Goal: Task Accomplishment & Management: Use online tool/utility

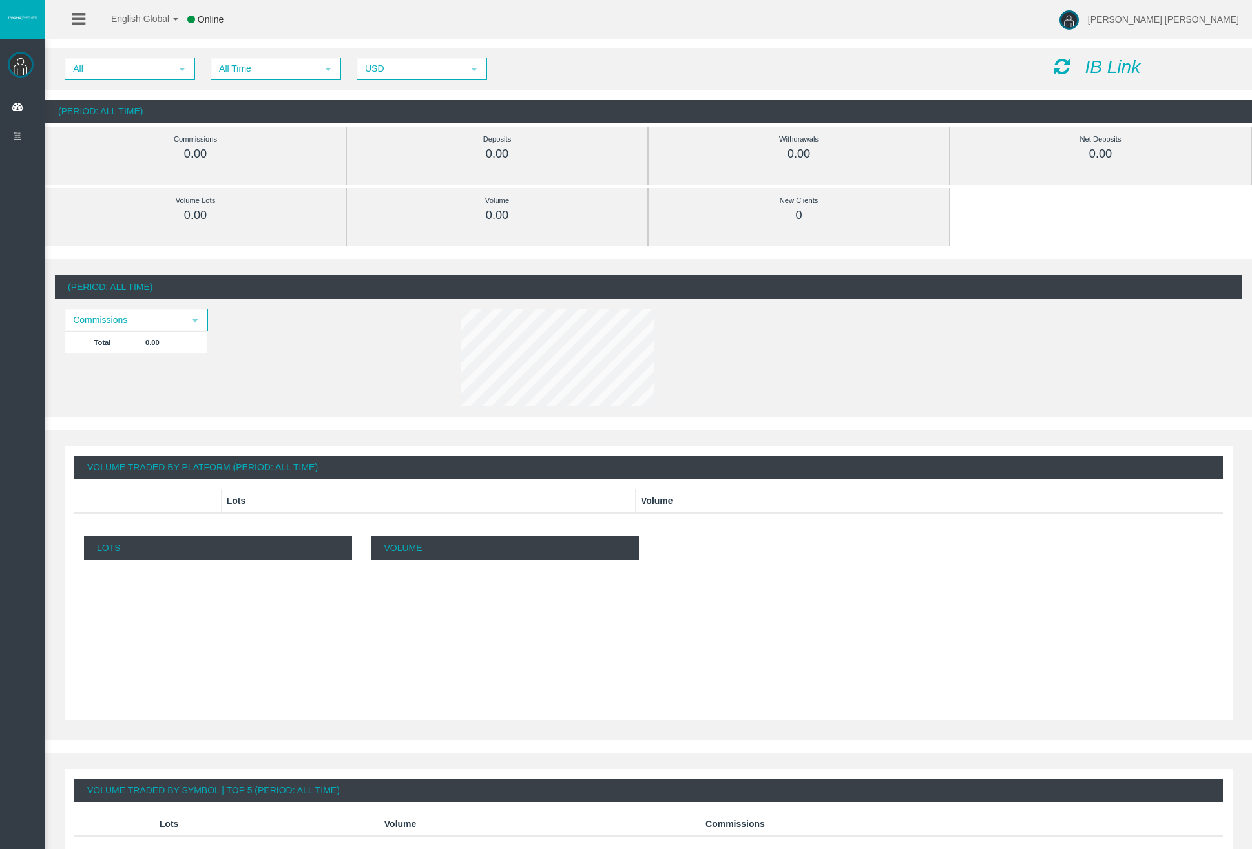
click at [1105, 67] on icon "IB Link" at bounding box center [1113, 67] width 56 height 20
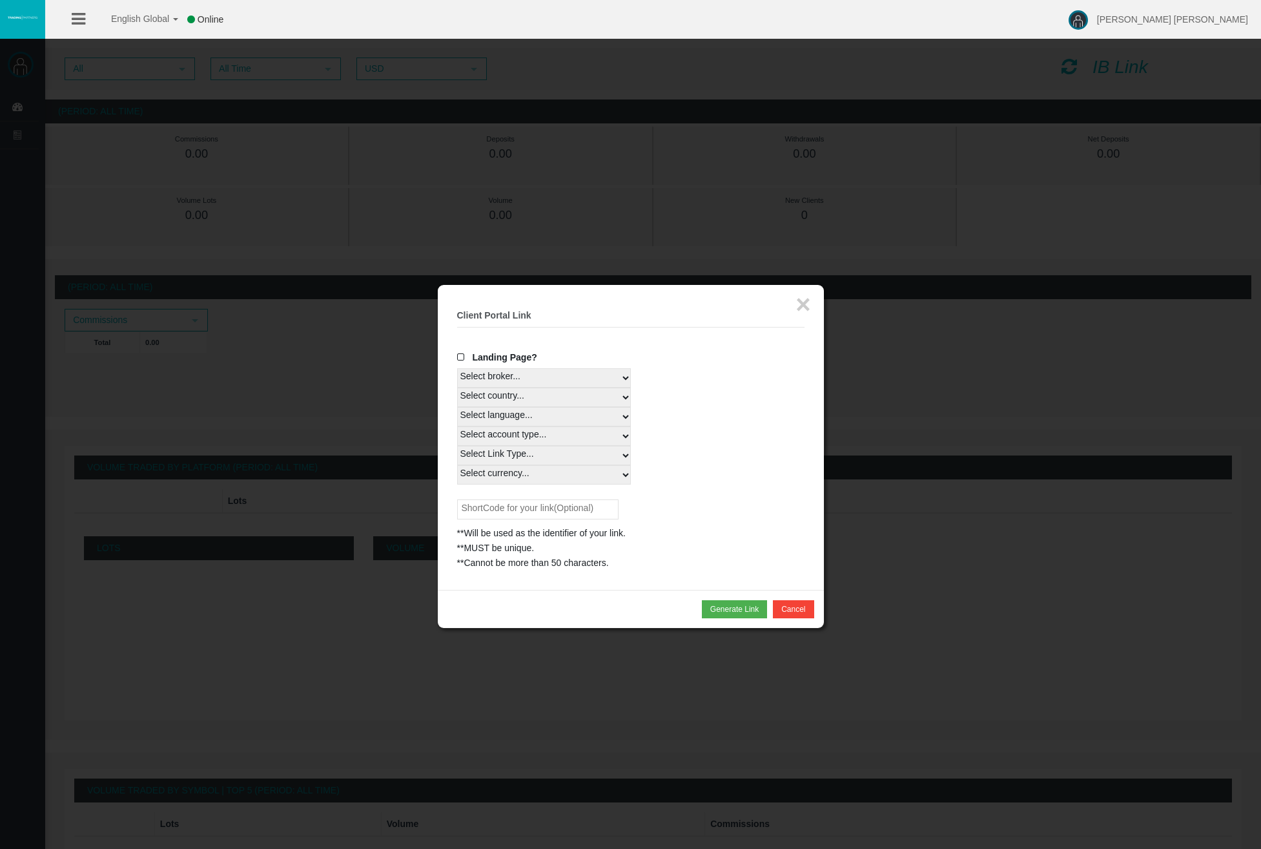
select select
select select "Real"
select select "All Currencies"
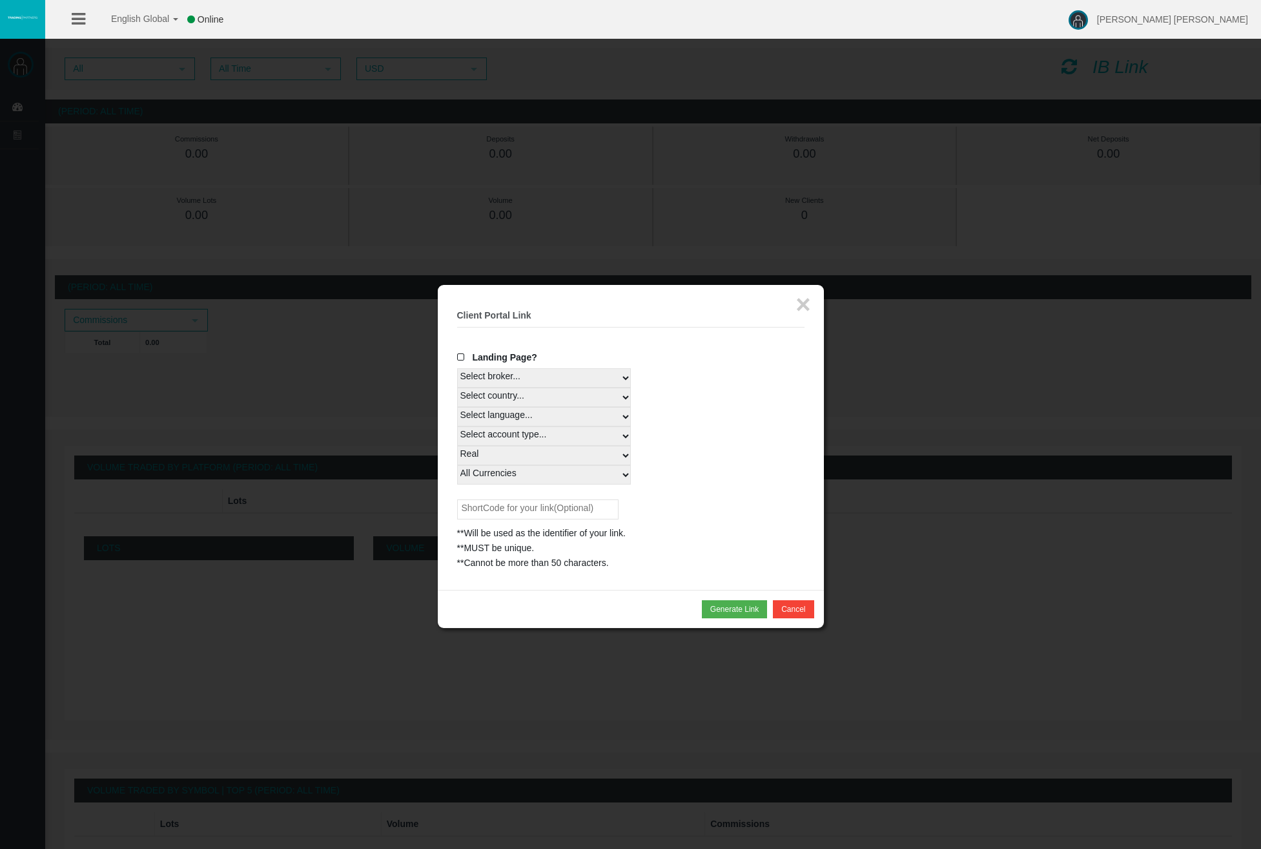
click at [716, 499] on div "**Will be used as the identifier of your link. **MUST be unique. **Cannot be mo…" at bounding box center [630, 534] width 347 height 71
click at [570, 499] on input "text" at bounding box center [537, 509] width 161 height 20
paste input "IB1bzl5"
type input "IB1bzl5"
click at [748, 600] on button "Generate Link" at bounding box center [734, 609] width 65 height 18
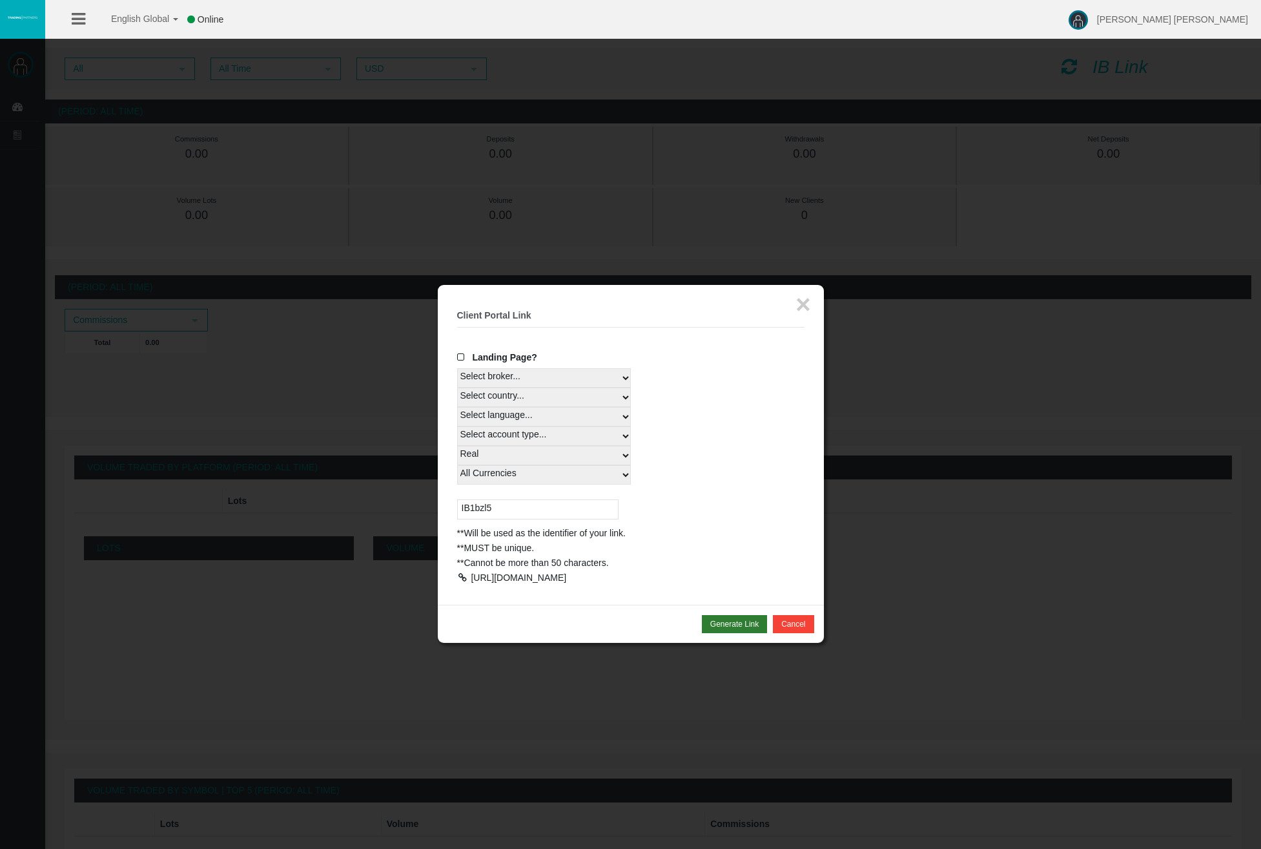
click at [730, 625] on button "Generate Link" at bounding box center [734, 624] width 65 height 18
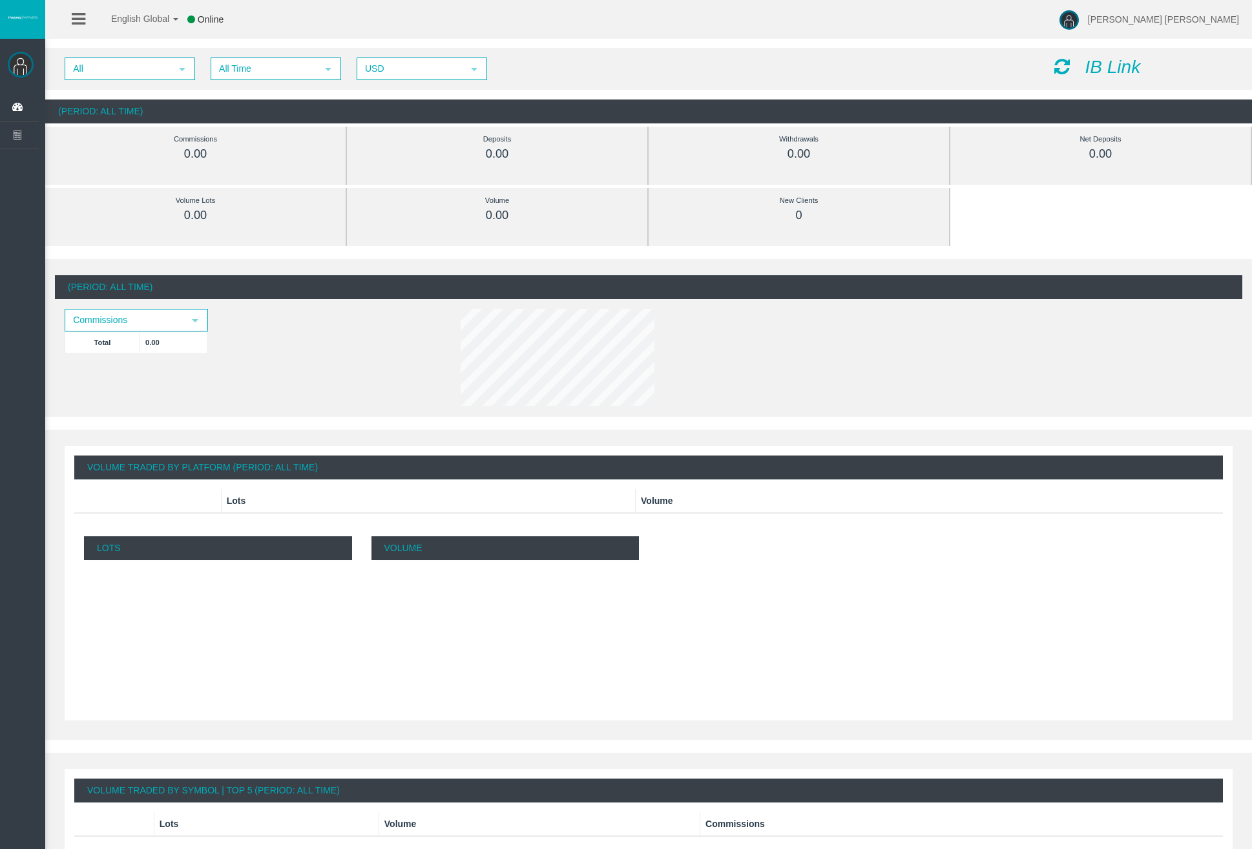
click at [1106, 68] on icon "IB Link" at bounding box center [1113, 67] width 56 height 20
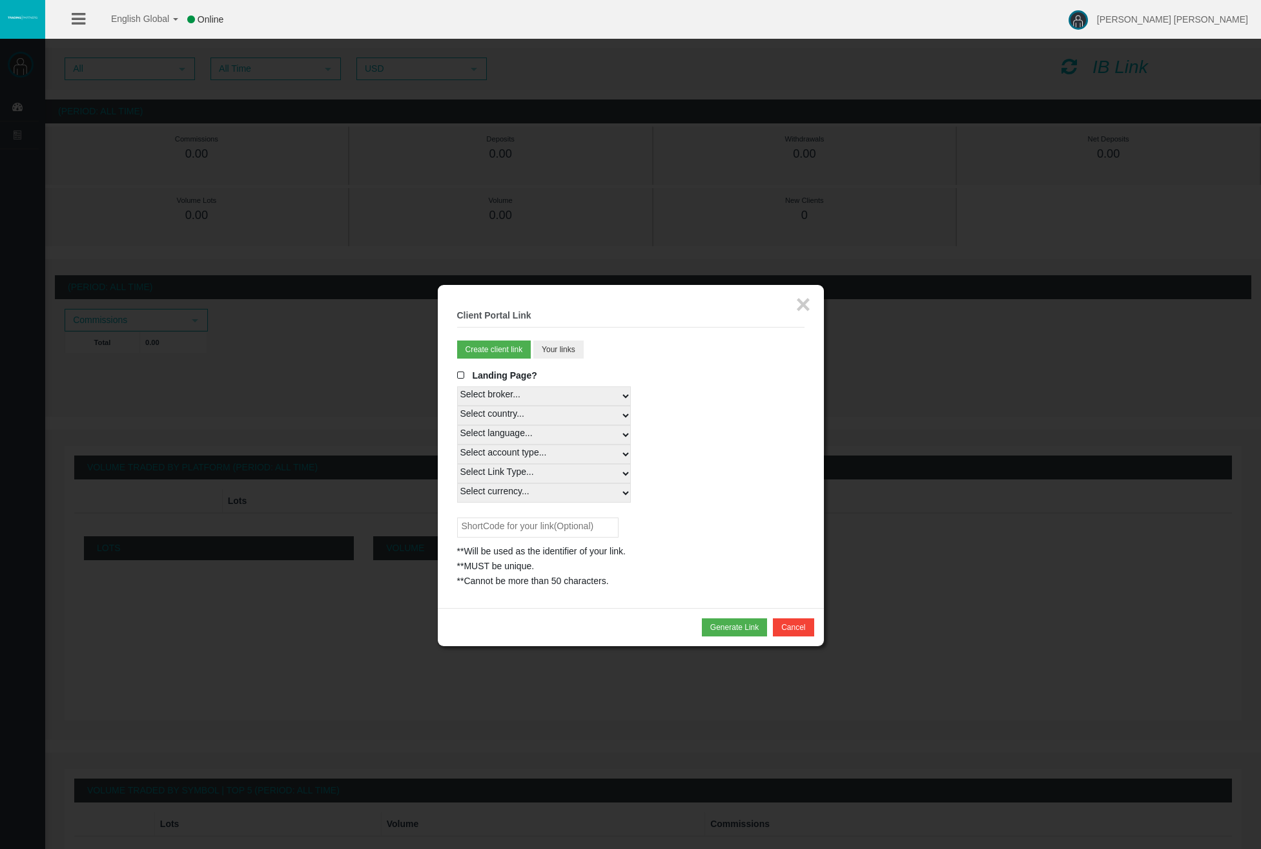
click at [572, 341] on button "Your links" at bounding box center [558, 349] width 50 height 18
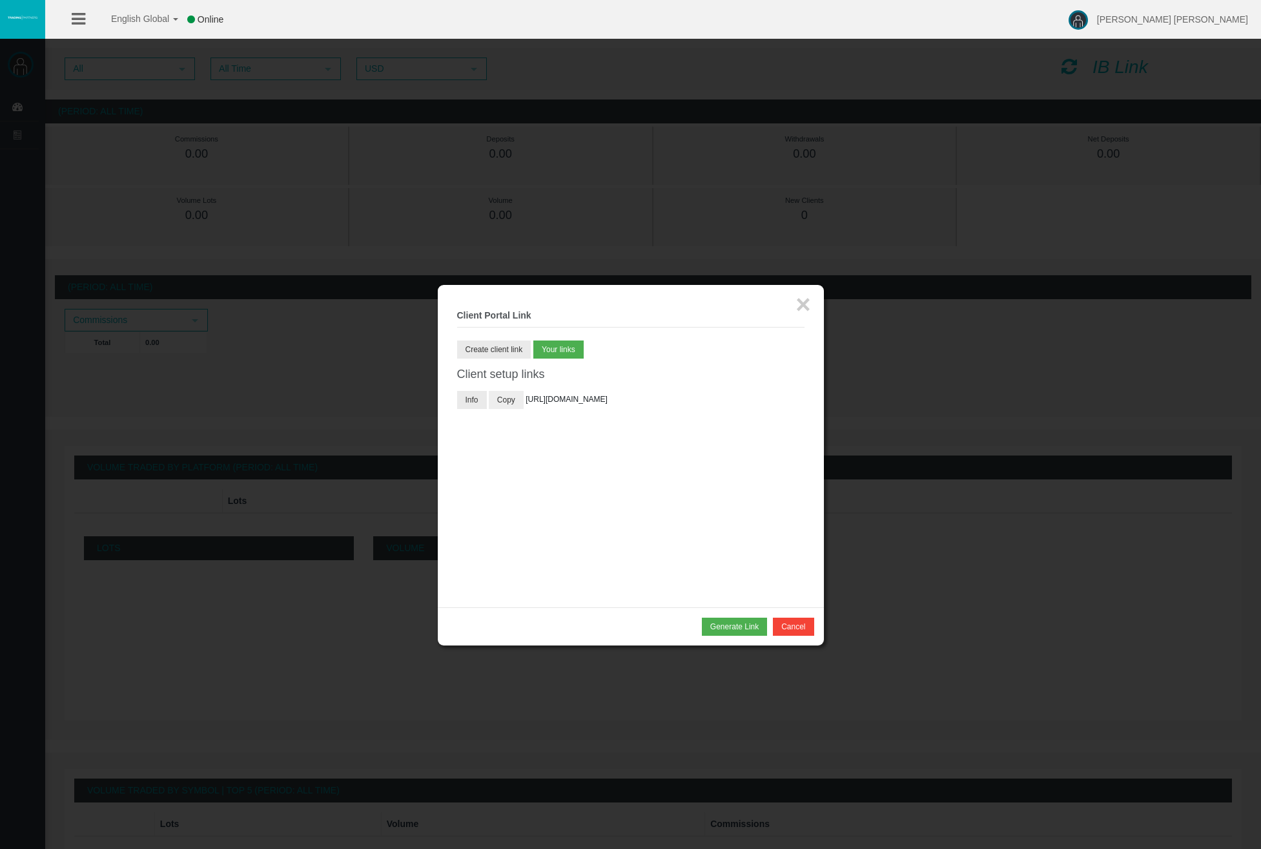
click at [502, 394] on button "Copy" at bounding box center [506, 400] width 35 height 18
